Goal: Task Accomplishment & Management: Use online tool/utility

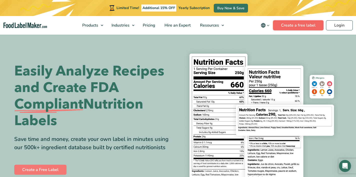
click at [297, 26] on link "Create a free label" at bounding box center [298, 25] width 51 height 10
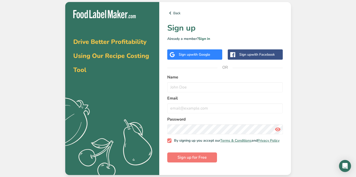
click at [201, 52] on div "Sign up with Google" at bounding box center [195, 54] width 32 height 5
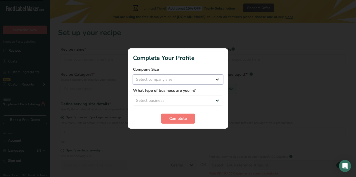
click at [210, 80] on select "Select company size Fewer than 10 Employees 10 to 50 Employees 51 to 500 Employ…" at bounding box center [178, 79] width 90 height 10
click at [177, 78] on select "Select company size Fewer than 10 Employees 10 to 50 Employees 51 to 500 Employ…" at bounding box center [178, 79] width 90 height 10
select select "1"
click at [133, 74] on select "Select company size Fewer than 10 Employees 10 to 50 Employees 51 to 500 Employ…" at bounding box center [178, 79] width 90 height 10
click at [169, 99] on select "Select business Packaged Food Manufacturer Restaurant & Cafe Bakery Meal Plans …" at bounding box center [178, 100] width 90 height 10
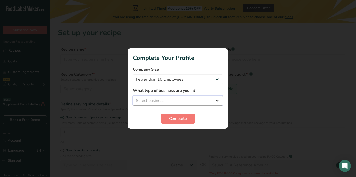
select select "3"
click at [133, 95] on select "Select business Packaged Food Manufacturer Restaurant & Cafe Bakery Meal Plans …" at bounding box center [178, 100] width 90 height 10
click at [169, 121] on button "Complete" at bounding box center [178, 118] width 34 height 10
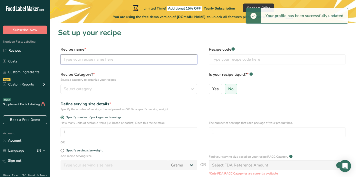
click at [107, 63] on input "text" at bounding box center [129, 59] width 137 height 10
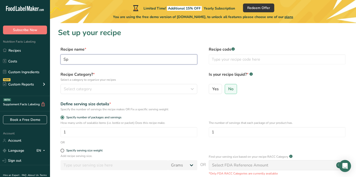
type input "S"
type input "Filipino Spanish Bread"
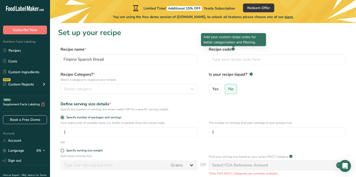
click at [234, 49] on rect at bounding box center [233, 48] width 3 height 3
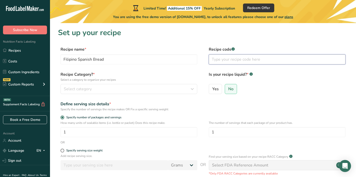
click at [220, 61] on input "text" at bounding box center [277, 59] width 137 height 10
type input "GB001"
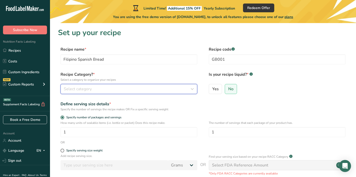
click at [127, 90] on div "Select category" at bounding box center [127, 89] width 127 height 6
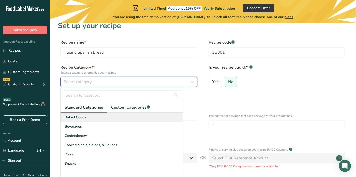
scroll to position [8, 0]
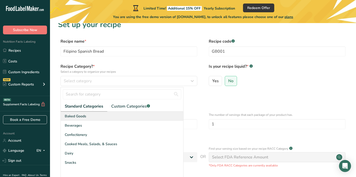
click at [113, 116] on div "Baked Goods" at bounding box center [122, 115] width 123 height 9
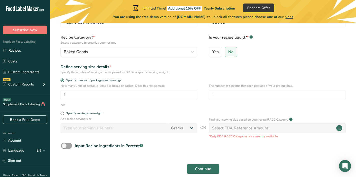
scroll to position [43, 0]
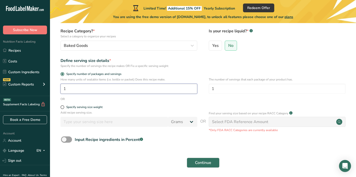
click at [67, 90] on input "1" at bounding box center [129, 89] width 137 height 10
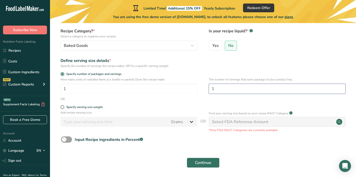
click at [216, 91] on input "1" at bounding box center [277, 89] width 137 height 10
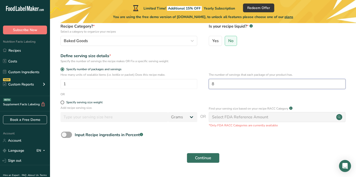
scroll to position [61, 0]
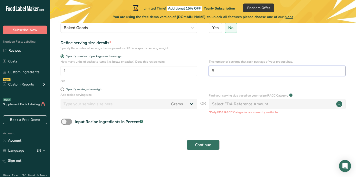
type input "8"
click at [190, 143] on button "Continue" at bounding box center [203, 145] width 33 height 10
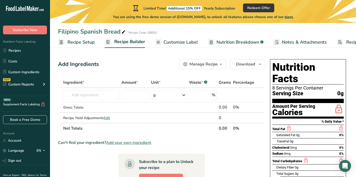
click at [71, 42] on span "Recipe Setup" at bounding box center [81, 42] width 27 height 7
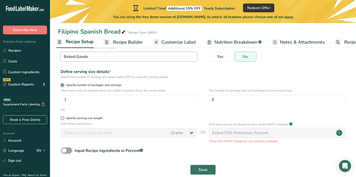
scroll to position [54, 0]
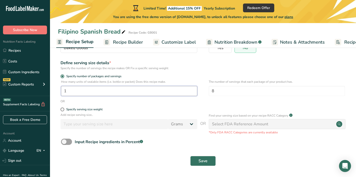
click at [169, 93] on input "1" at bounding box center [129, 91] width 136 height 10
type input "1"
click at [231, 89] on input "8" at bounding box center [277, 91] width 136 height 10
type input "16"
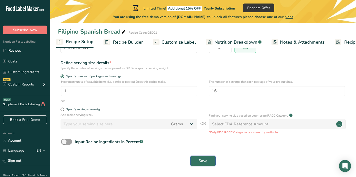
click at [198, 157] on button "Save" at bounding box center [203, 161] width 26 height 10
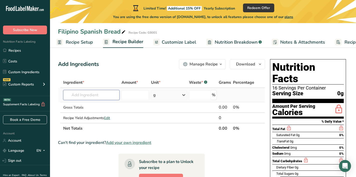
click at [105, 97] on input "text" at bounding box center [91, 95] width 56 height 10
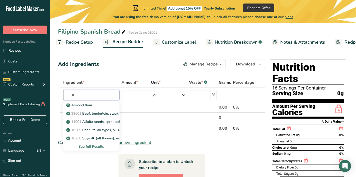
type input "A"
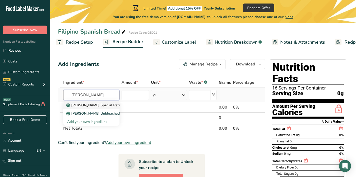
type input "l"
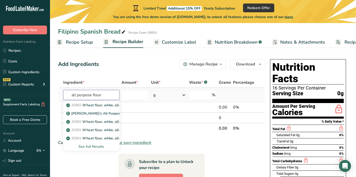
type input "all purpose flour"
click at [92, 147] on div "See full Results" at bounding box center [91, 146] width 48 height 5
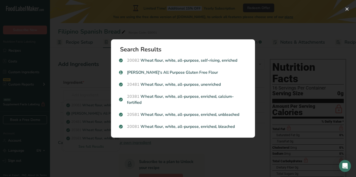
click at [83, 84] on div "Search results modal" at bounding box center [178, 88] width 356 height 177
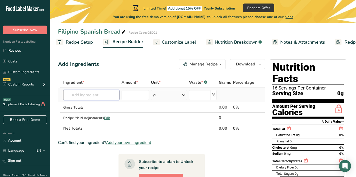
click at [81, 96] on input "text" at bounding box center [91, 95] width 56 height 10
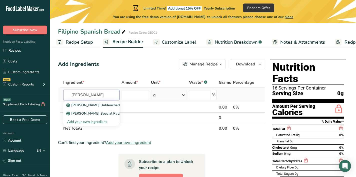
type input "[PERSON_NAME]"
click at [72, 121] on div "Add your own ingredient" at bounding box center [91, 121] width 48 height 5
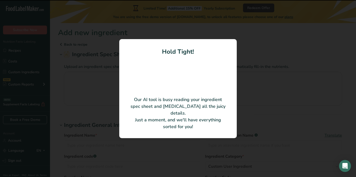
type input "Unbleached Hard Red Wheat Flour"
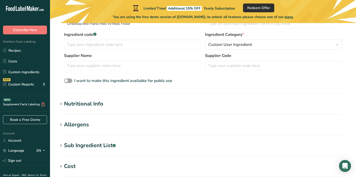
scroll to position [105, 0]
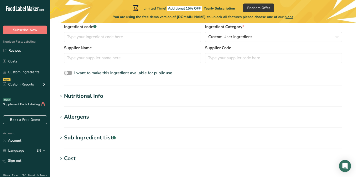
click at [78, 97] on div "Nutritional Info" at bounding box center [83, 96] width 39 height 8
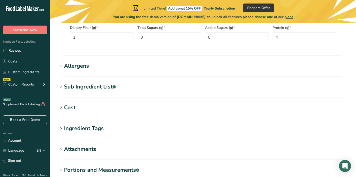
scroll to position [274, 0]
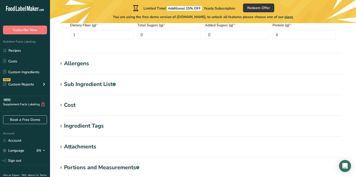
click at [64, 66] on h1 "Allergens" at bounding box center [203, 63] width 290 height 8
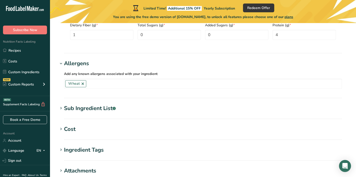
click at [65, 110] on div "Sub Ingredient List .a-a{fill:#347362;}.b-a{fill:#fff;}" at bounding box center [90, 108] width 52 height 8
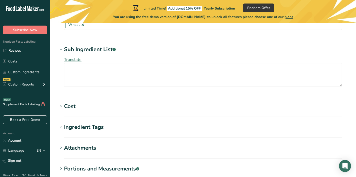
scroll to position [338, 0]
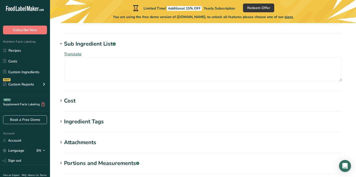
click at [62, 98] on icon at bounding box center [61, 100] width 5 height 7
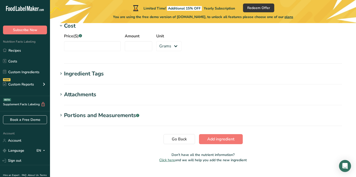
scroll to position [423, 0]
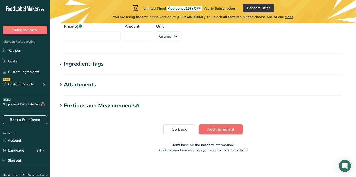
click at [217, 128] on span "Add ingredient" at bounding box center [220, 129] width 27 height 6
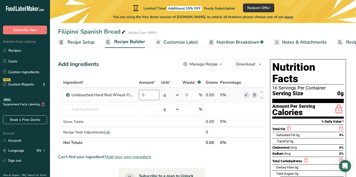
click at [146, 97] on input "0" at bounding box center [149, 95] width 20 height 10
click at [171, 92] on div "Ingredient * Amount * Unit * Waste * .a-a{fill:#347362;}.b-a{fill:#fff;} Grams …" at bounding box center [161, 112] width 207 height 71
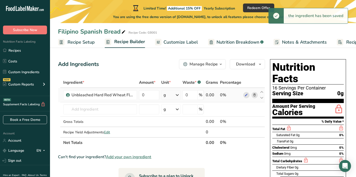
click at [178, 96] on icon at bounding box center [177, 94] width 6 height 9
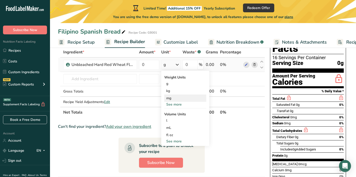
scroll to position [32, 0]
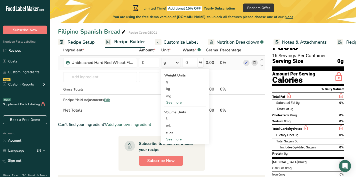
click at [173, 140] on div "See more" at bounding box center [185, 138] width 42 height 5
select select "22"
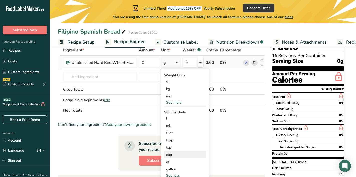
click at [173, 154] on div "cup" at bounding box center [185, 154] width 38 height 5
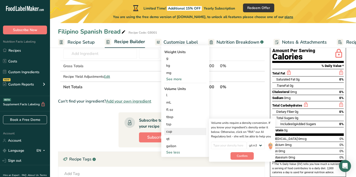
scroll to position [56, 0]
click at [238, 155] on span "Confirm" at bounding box center [242, 155] width 11 height 5
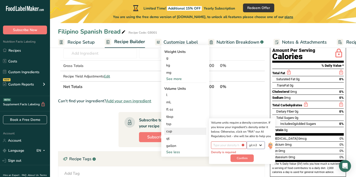
click at [257, 146] on select "lb/ft3 g/cm3" at bounding box center [256, 145] width 18 height 8
click at [235, 147] on input "number" at bounding box center [229, 145] width 36 height 8
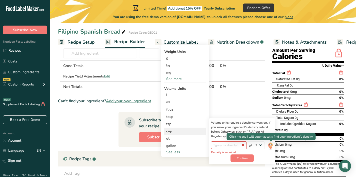
click at [268, 146] on img at bounding box center [271, 145] width 6 height 9
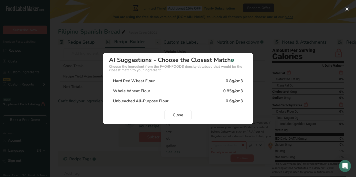
click at [200, 77] on div "Hard Red Wheat Flour 0.8g/cm3" at bounding box center [178, 81] width 138 height 10
type input "0.8"
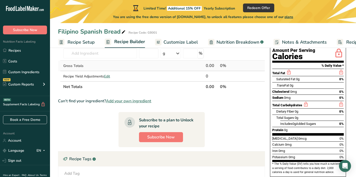
scroll to position [0, 0]
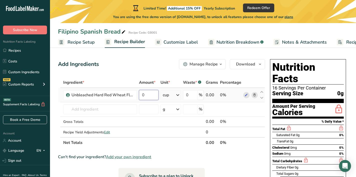
click at [147, 96] on input "0" at bounding box center [149, 95] width 20 height 10
type input "3"
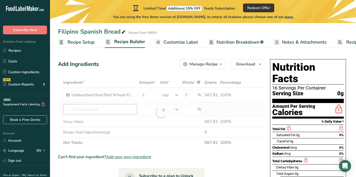
click at [88, 111] on div "Ingredient * Amount * Unit * Waste * .a-a{fill:#347362;}.b-a{fill:#fff;} Grams …" at bounding box center [161, 112] width 207 height 71
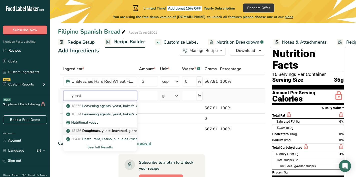
scroll to position [14, 0]
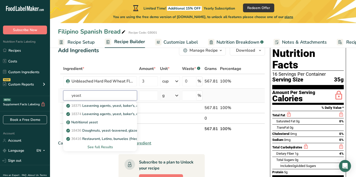
type input "yeast"
click at [93, 148] on div "See full Results" at bounding box center [100, 146] width 66 height 5
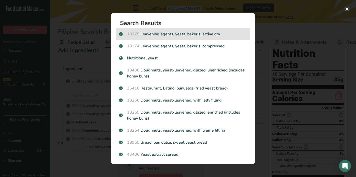
click at [190, 38] on div "18375 Leavening agents, yeast, [PERSON_NAME], active dry" at bounding box center [183, 34] width 134 height 12
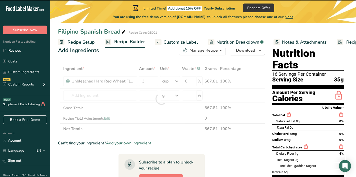
type input "0"
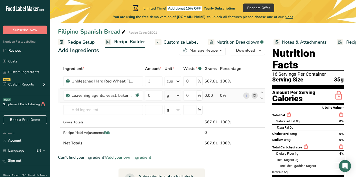
click at [174, 97] on div "g" at bounding box center [173, 95] width 17 height 10
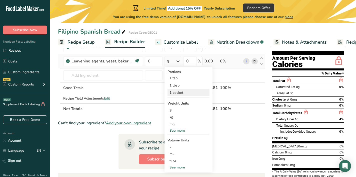
scroll to position [49, 0]
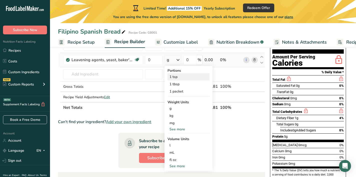
click at [178, 77] on div "1 tsp" at bounding box center [189, 76] width 42 height 7
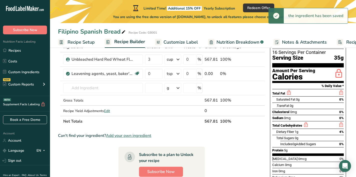
scroll to position [34, 0]
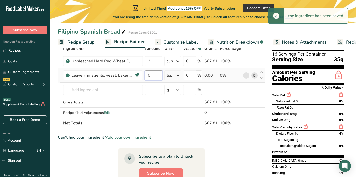
click at [146, 76] on input "0" at bounding box center [154, 75] width 18 height 10
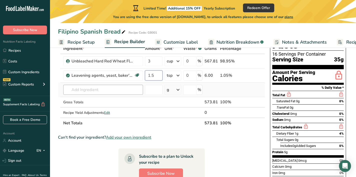
type input "1.5"
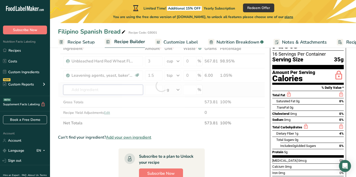
click at [99, 91] on div "Ingredient * Amount * Unit * Waste * .a-a{fill:#347362;}.b-a{fill:#fff;} Grams …" at bounding box center [161, 85] width 207 height 85
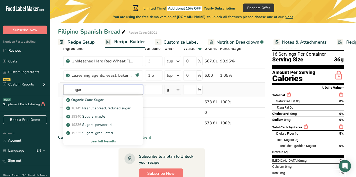
type input "sugar"
click at [107, 141] on div "See full Results" at bounding box center [103, 140] width 72 height 5
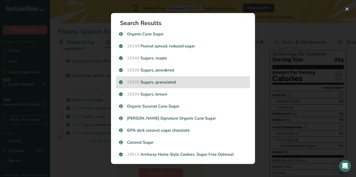
click at [150, 83] on p "19335 [GEOGRAPHIC_DATA], granulated" at bounding box center [183, 82] width 128 height 6
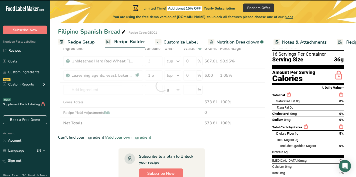
type input "0"
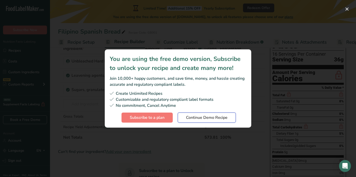
click at [198, 117] on span "Continue Demo Recipe" at bounding box center [207, 117] width 42 height 6
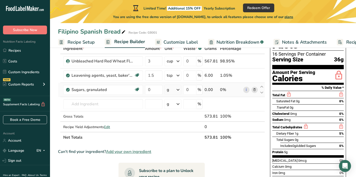
click at [172, 90] on div "g" at bounding box center [173, 90] width 17 height 10
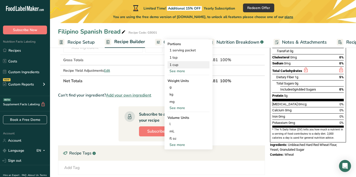
scroll to position [90, 0]
click at [173, 144] on div "See more" at bounding box center [189, 144] width 42 height 5
select select "22"
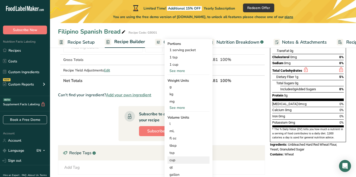
click at [174, 158] on div "cup" at bounding box center [189, 159] width 38 height 5
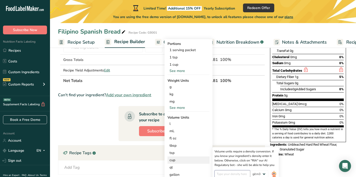
click at [222, 171] on input "number" at bounding box center [233, 174] width 36 height 8
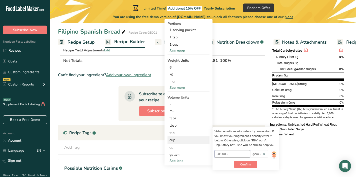
scroll to position [111, 0]
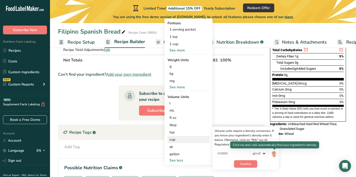
click at [275, 153] on img at bounding box center [274, 153] width 6 height 9
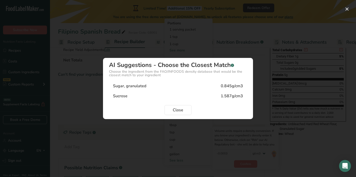
click at [180, 86] on div "Sugar, granulated 0.845g/cm3" at bounding box center [178, 86] width 138 height 10
type input "0.845"
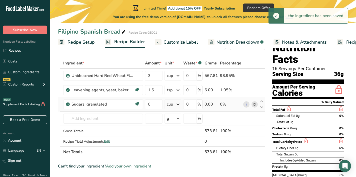
scroll to position [18, 0]
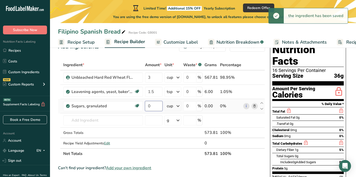
click at [153, 106] on input "0" at bounding box center [154, 106] width 18 height 10
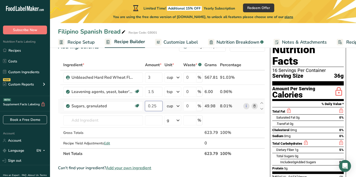
type input "0.25"
click at [128, 121] on div "Ingredient * Amount * Unit * Waste * .a-a{fill:#347362;}.b-a{fill:#fff;} Grams …" at bounding box center [161, 109] width 207 height 99
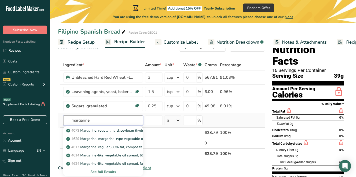
type input "margarine"
click at [100, 171] on div "See full Results" at bounding box center [103, 171] width 72 height 5
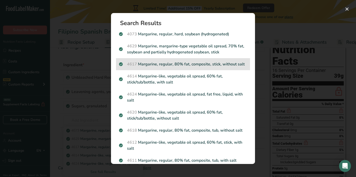
click at [173, 63] on p "4617 Margarine, regular, 80% fat, composite, stick, without salt" at bounding box center [183, 64] width 128 height 6
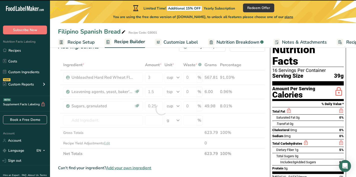
type input "0"
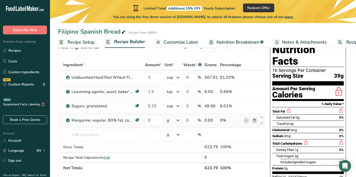
click at [170, 122] on div "g" at bounding box center [173, 120] width 17 height 10
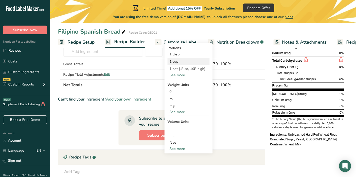
scroll to position [121, 0]
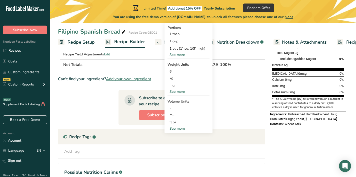
click at [173, 129] on div "See more" at bounding box center [189, 128] width 42 height 5
select select "22"
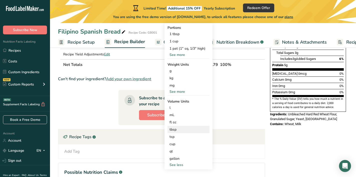
click at [175, 130] on div "tbsp" at bounding box center [189, 129] width 38 height 5
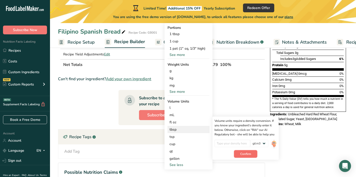
click at [248, 153] on span "Confirm" at bounding box center [245, 153] width 11 height 5
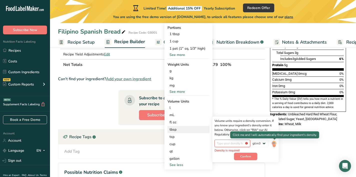
click at [275, 143] on img at bounding box center [274, 143] width 6 height 9
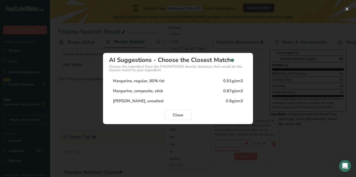
click at [149, 80] on div "Margarine, regular, 80% fat" at bounding box center [139, 81] width 52 height 6
type input "0.91"
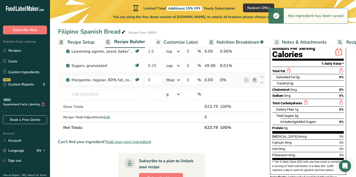
scroll to position [51, 0]
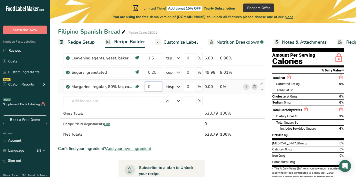
click at [155, 89] on input "0" at bounding box center [153, 87] width 17 height 10
type input "3"
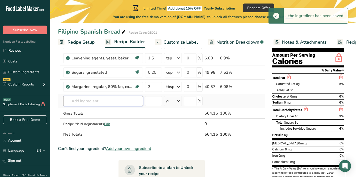
click at [94, 104] on div "Ingredient * Amount * Unit * Waste * .a-a{fill:#347362;}.b-a{fill:#fff;} Grams …" at bounding box center [161, 82] width 207 height 113
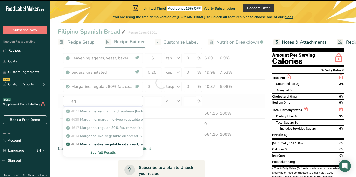
type input "egg"
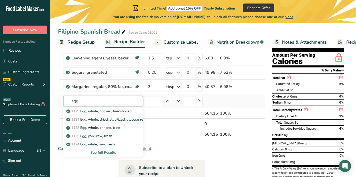
type input "egg"
click at [95, 150] on div "See full Results" at bounding box center [103, 152] width 72 height 5
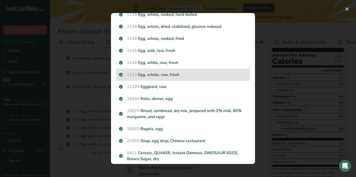
scroll to position [19, 0]
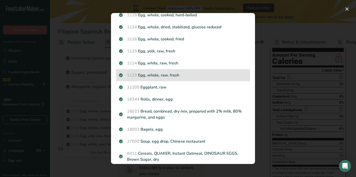
click at [149, 76] on p "1123 Egg, whole, raw, fresh" at bounding box center [183, 75] width 128 height 6
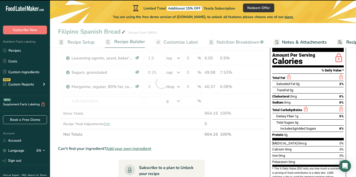
type input "0"
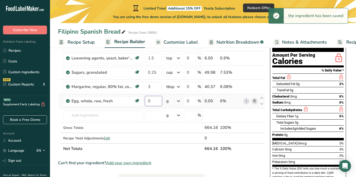
click at [153, 102] on input "0" at bounding box center [153, 101] width 17 height 10
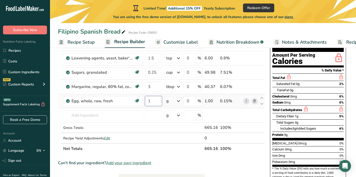
type input "1"
click at [175, 100] on div "Ingredient * Amount * Unit * Waste * .a-a{fill:#347362;}.b-a{fill:#fff;} Grams …" at bounding box center [161, 90] width 207 height 128
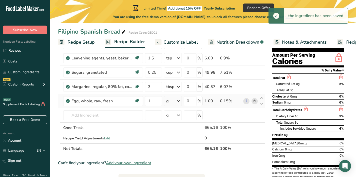
click at [177, 100] on icon at bounding box center [179, 100] width 6 height 9
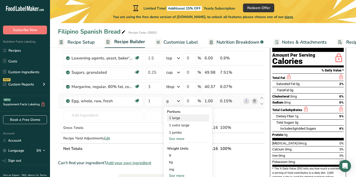
click at [179, 120] on div "1 large" at bounding box center [188, 117] width 42 height 7
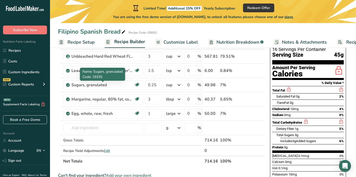
scroll to position [31, 0]
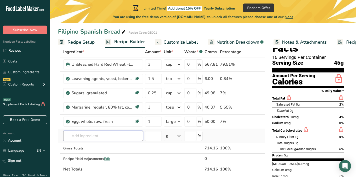
click at [90, 135] on input "text" at bounding box center [103, 136] width 80 height 10
click at [125, 138] on input "text" at bounding box center [103, 136] width 80 height 10
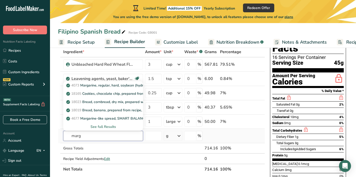
type input "marga"
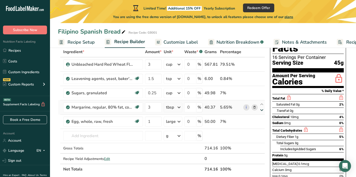
click at [262, 110] on icon at bounding box center [262, 110] width 6 height 4
click at [263, 111] on icon at bounding box center [262, 110] width 6 height 4
click at [262, 104] on icon at bounding box center [262, 104] width 6 height 4
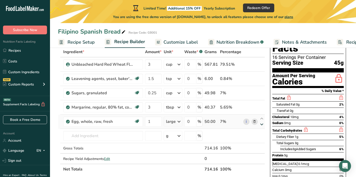
drag, startPoint x: 261, startPoint y: 108, endPoint x: 260, endPoint y: 124, distance: 15.9
click at [259, 124] on tbody "Unbleached Hard Red Wheat Flour 3 cup Weight Units g kg mg See more Volume Unit…" at bounding box center [161, 110] width 207 height 106
drag, startPoint x: 262, startPoint y: 123, endPoint x: 262, endPoint y: 113, distance: 10.8
click at [262, 113] on tbody "Unbleached Hard Red Wheat Flour 3 cup Weight Units g kg mg See more Volume Unit…" at bounding box center [161, 110] width 207 height 106
click at [246, 106] on link "i" at bounding box center [246, 107] width 6 height 6
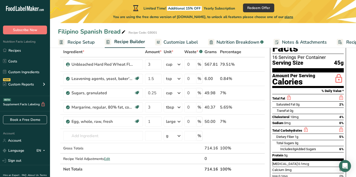
click at [170, 107] on div "tbsp" at bounding box center [170, 107] width 8 height 6
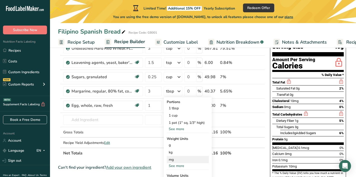
scroll to position [46, 0]
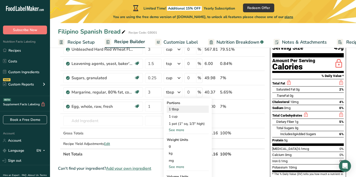
click at [174, 109] on div "1 tbsp" at bounding box center [188, 108] width 42 height 7
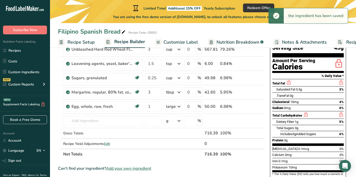
click at [169, 94] on div "tbsp" at bounding box center [170, 92] width 8 height 6
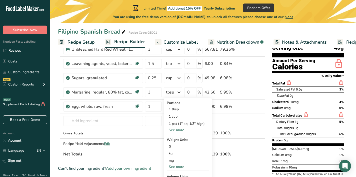
click at [177, 128] on div "See more" at bounding box center [188, 129] width 42 height 5
click at [173, 110] on div "1 tbsp" at bounding box center [188, 108] width 42 height 7
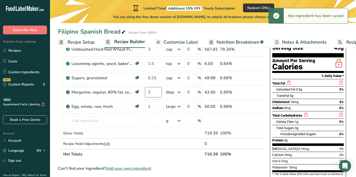
click at [151, 93] on input "3" at bounding box center [153, 92] width 17 height 10
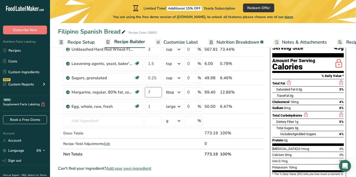
type input "7"
click at [102, 117] on div "Ingredient * Amount * Unit * Waste * .a-a{fill:#347362;}.b-a{fill:#fff;} Grams …" at bounding box center [161, 96] width 207 height 128
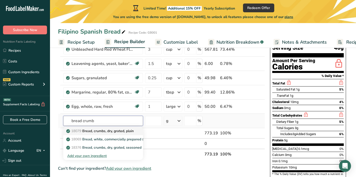
type input "bread crumb"
click at [103, 132] on p "18079 Bread, crumbs, dry, grated, plain" at bounding box center [100, 130] width 67 height 5
type input "Bread, crumbs, dry, grated, plain"
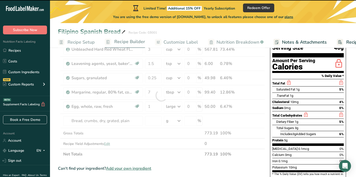
type input "0"
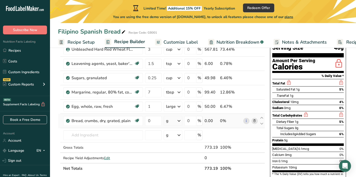
click at [171, 120] on div "g" at bounding box center [173, 121] width 19 height 10
click at [173, 144] on div "1 cup" at bounding box center [188, 144] width 42 height 7
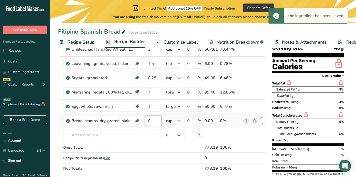
click at [150, 122] on input "0" at bounding box center [153, 121] width 17 height 10
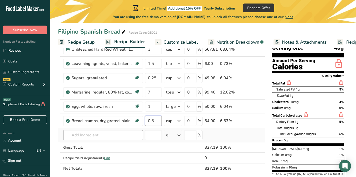
type input "0.5"
click at [119, 136] on div "Ingredient * Amount * Unit * Waste * .a-a{fill:#347362;}.b-a{fill:#fff;} Grams …" at bounding box center [161, 103] width 207 height 142
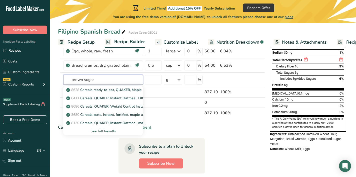
scroll to position [101, 0]
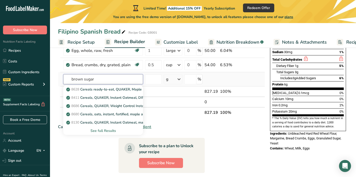
type input "brown sugar"
click at [107, 130] on div "See full Results" at bounding box center [103, 130] width 72 height 5
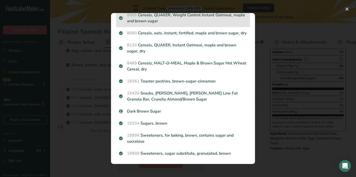
scroll to position [56, 0]
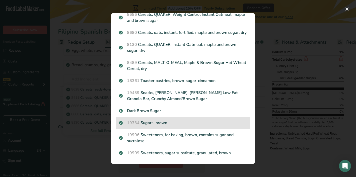
click at [166, 122] on p "19334 Sugars, brown" at bounding box center [183, 123] width 128 height 6
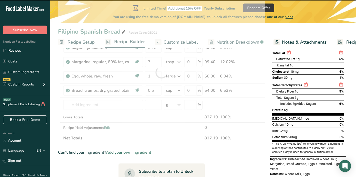
scroll to position [75, 0]
type input "0"
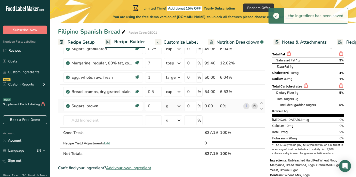
click at [171, 105] on div "g" at bounding box center [173, 106] width 19 height 10
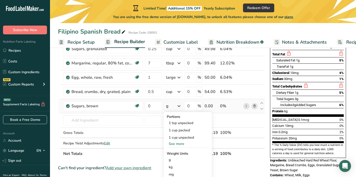
click at [179, 143] on div "See more" at bounding box center [188, 143] width 42 height 5
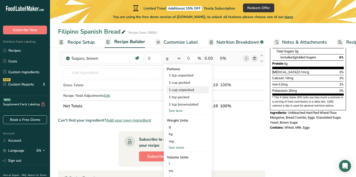
scroll to position [118, 0]
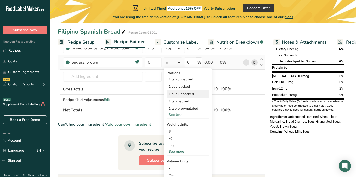
click at [183, 92] on div "1 cup unpacked" at bounding box center [188, 93] width 42 height 7
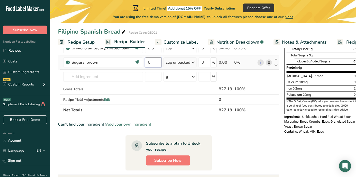
click at [149, 61] on input "0" at bounding box center [153, 62] width 17 height 10
type input "0.5"
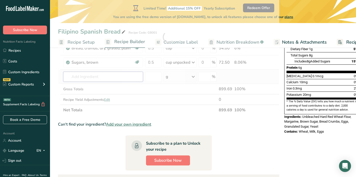
click at [116, 79] on div "Ingredient * Amount * Unit * Waste * .a-a{fill:#347362;}.b-a{fill:#fff;} Grams …" at bounding box center [168, 37] width 221 height 156
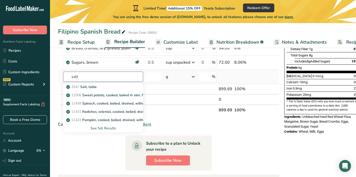
type input "salt"
click at [99, 127] on div "See full Results" at bounding box center [103, 127] width 72 height 5
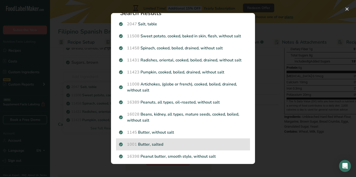
scroll to position [0, 0]
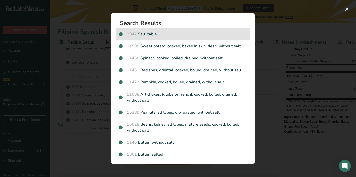
click at [150, 35] on p "2047 Salt, table" at bounding box center [183, 34] width 128 height 6
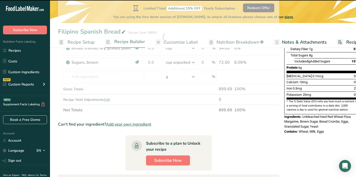
type input "0"
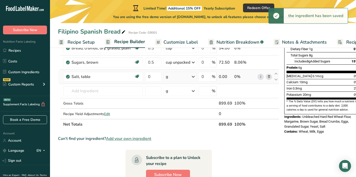
click at [171, 76] on div "g" at bounding box center [180, 77] width 33 height 10
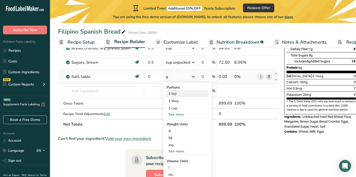
click at [174, 92] on div "1 tsp" at bounding box center [188, 93] width 42 height 7
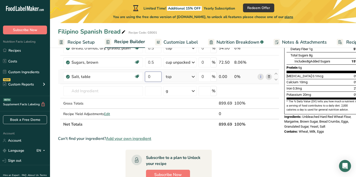
click at [151, 75] on input "0" at bounding box center [153, 77] width 17 height 10
type input "0.125"
click at [88, 91] on div "Ingredient * Amount * Unit * Waste * .a-a{fill:#347362;}.b-a{fill:#fff;} Grams …" at bounding box center [168, 44] width 221 height 170
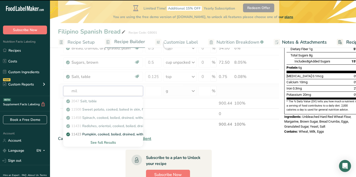
type input "milk"
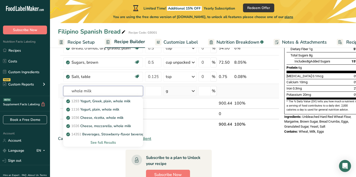
type input "whole milk"
click at [102, 142] on div "See full Results" at bounding box center [103, 142] width 72 height 5
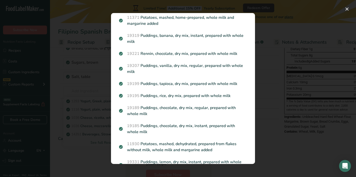
scroll to position [590, 0]
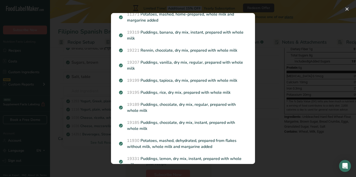
click at [74, 154] on div "Search results modal" at bounding box center [178, 88] width 356 height 177
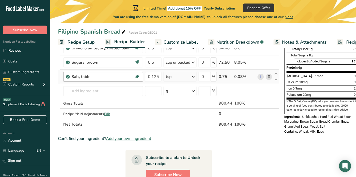
click at [85, 80] on div "Salt, table Dairy free Gluten free Vegan Vegetarian Soy free" at bounding box center [103, 77] width 80 height 10
click at [84, 86] on input "text" at bounding box center [103, 91] width 80 height 10
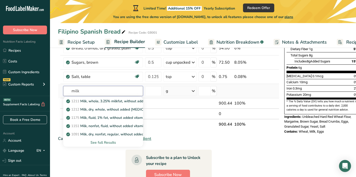
type input "milk"
click at [100, 142] on div "See full Results" at bounding box center [103, 142] width 72 height 5
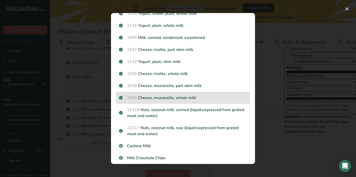
scroll to position [0, 0]
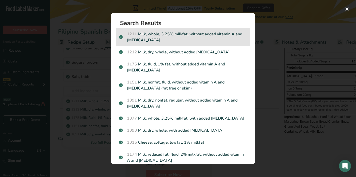
click at [183, 35] on p "1211 Milk, whole, 3.25% milkfat, without added vitamin A and [MEDICAL_DATA]" at bounding box center [183, 37] width 128 height 12
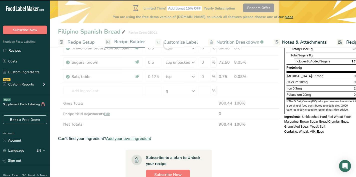
type input "0"
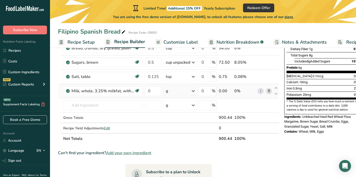
click at [171, 88] on div "g" at bounding box center [180, 91] width 33 height 10
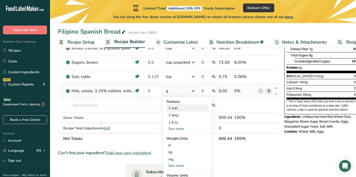
click at [170, 107] on div "1 cup" at bounding box center [188, 107] width 42 height 7
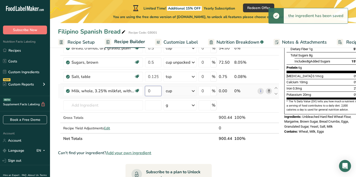
click at [152, 94] on input "0" at bounding box center [153, 91] width 17 height 10
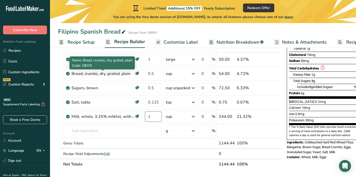
scroll to position [94, 0]
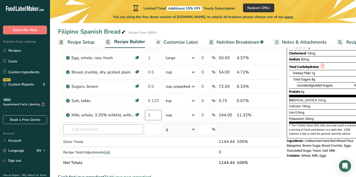
type input "1"
click at [123, 129] on div "Ingredient * Amount * Unit * Waste * .a-a{fill:#347362;}.b-a{fill:#fff;} Grams …" at bounding box center [170, 75] width 224 height 185
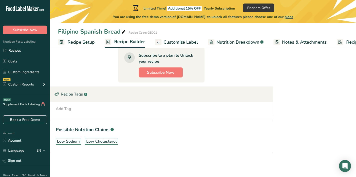
scroll to position [0, 0]
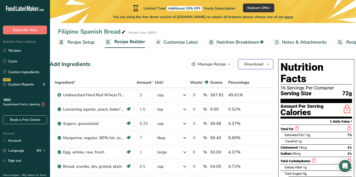
click at [249, 66] on span "Download" at bounding box center [253, 64] width 19 height 6
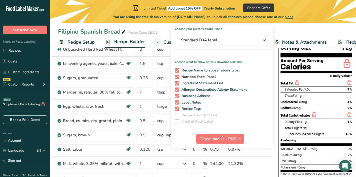
scroll to position [46, 0]
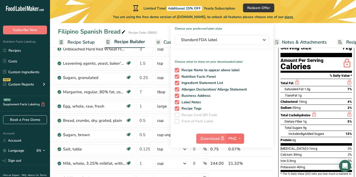
click at [235, 139] on span "PNG" at bounding box center [232, 138] width 9 height 6
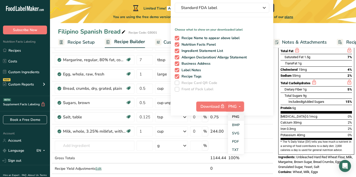
scroll to position [78, 0]
click at [240, 146] on link "TXT" at bounding box center [236, 150] width 16 height 8
checkbox input "false"
checkbox input "true"
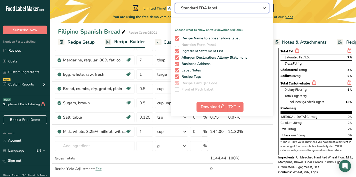
click at [265, 10] on icon "button" at bounding box center [264, 8] width 6 height 9
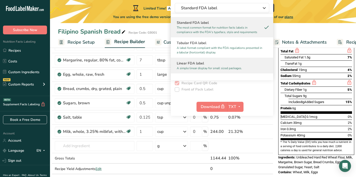
click at [253, 62] on h2 "Linear FDA label" at bounding box center [222, 63] width 91 height 5
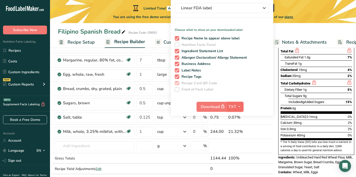
click at [235, 104] on span "TXT" at bounding box center [233, 107] width 8 height 6
click at [234, 117] on link "PNG" at bounding box center [236, 117] width 16 height 8
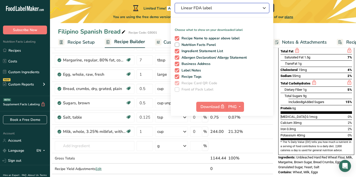
click at [221, 12] on button "Linear FDA label" at bounding box center [222, 8] width 95 height 10
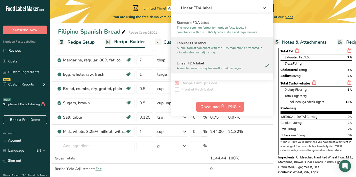
click at [213, 47] on p "A label format compliant with the FDA regulations presented in a tabular (horiz…" at bounding box center [220, 50] width 86 height 9
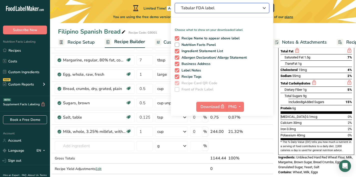
click at [219, 4] on button "Tabular FDA label" at bounding box center [222, 8] width 95 height 10
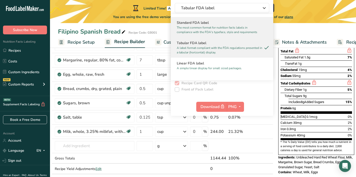
click at [208, 33] on p "The most common format for nutrition facts labels in compliance with the FDA's …" at bounding box center [220, 29] width 86 height 9
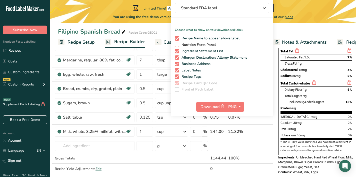
click at [194, 44] on span "Nutrition Facts Panel" at bounding box center [197, 45] width 37 height 5
click at [178, 44] on input "Nutrition Facts Panel" at bounding box center [176, 44] width 3 height 3
checkbox input "true"
